Goal: Navigation & Orientation: Find specific page/section

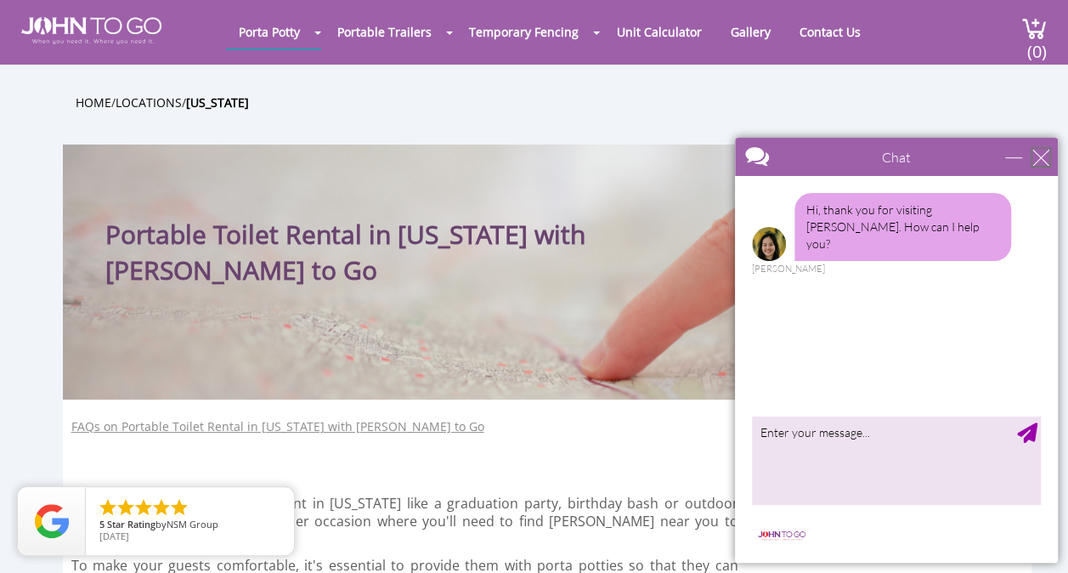
click at [1039, 153] on div "close" at bounding box center [1041, 157] width 17 height 17
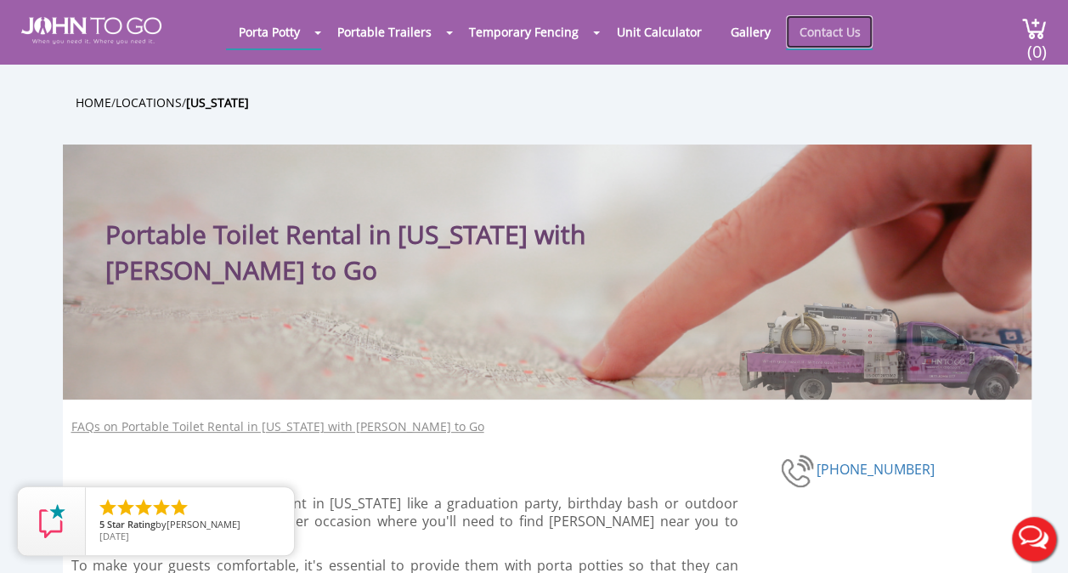
click at [790, 31] on link "Contact Us" at bounding box center [829, 31] width 87 height 33
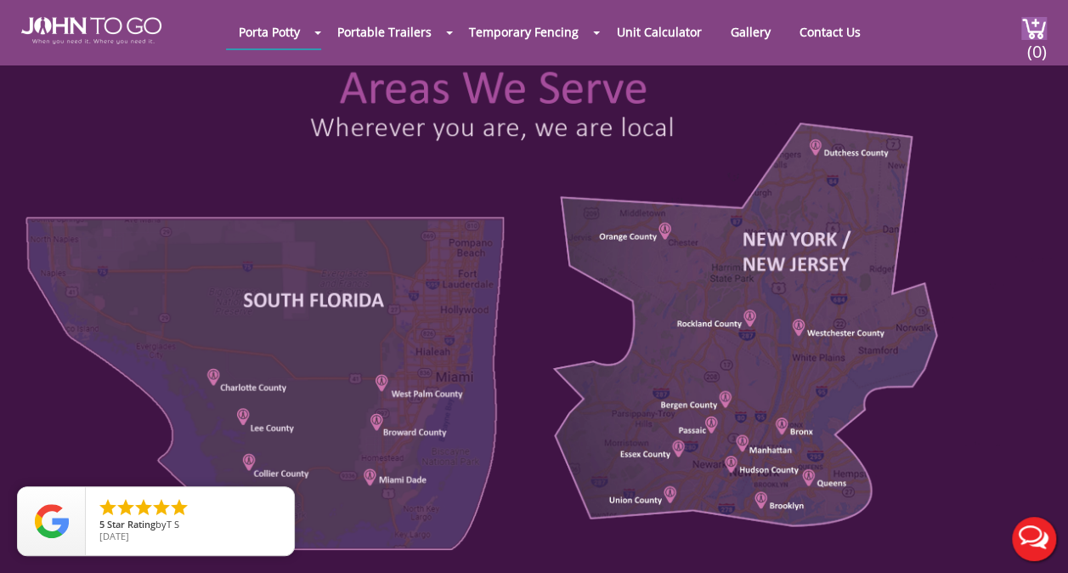
scroll to position [765, 0]
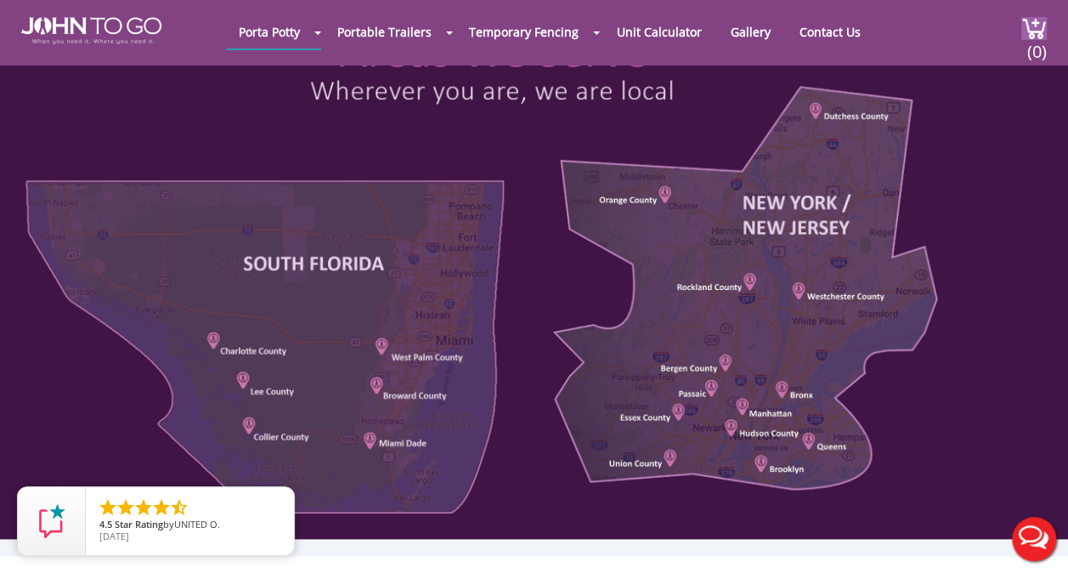
click at [727, 421] on div at bounding box center [534, 272] width 1068 height 534
click at [731, 427] on div at bounding box center [534, 272] width 1068 height 534
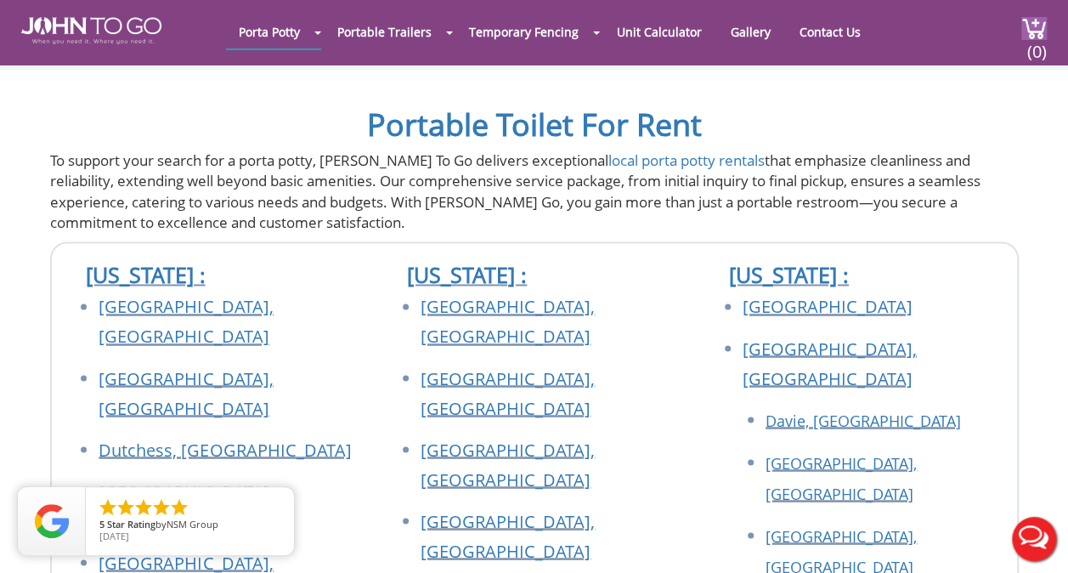
scroll to position [1275, 0]
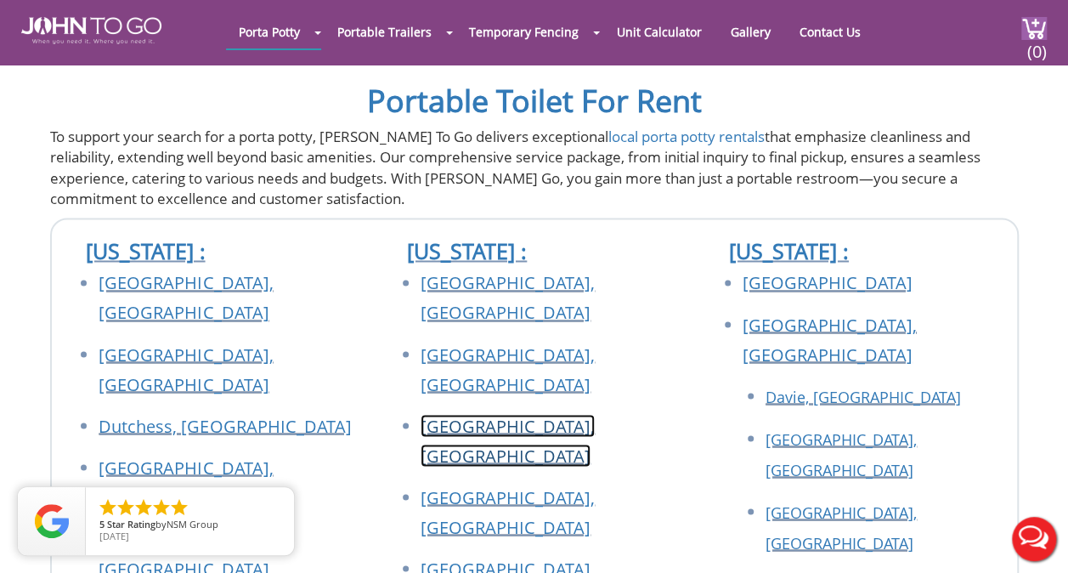
click at [507, 414] on link "[GEOGRAPHIC_DATA], [GEOGRAPHIC_DATA]" at bounding box center [508, 440] width 174 height 53
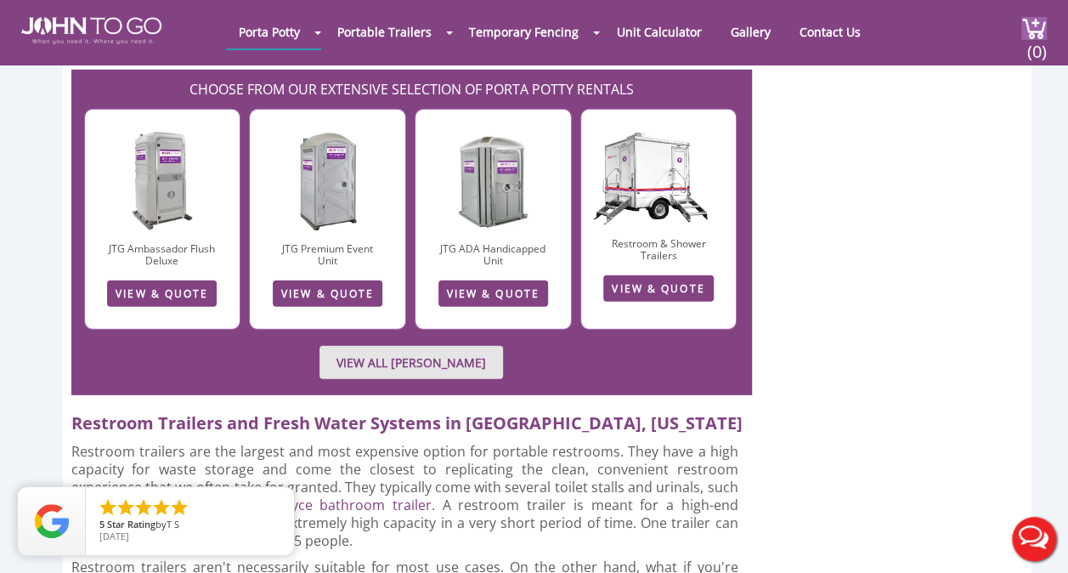
scroll to position [2295, 0]
